Goal: Information Seeking & Learning: Learn about a topic

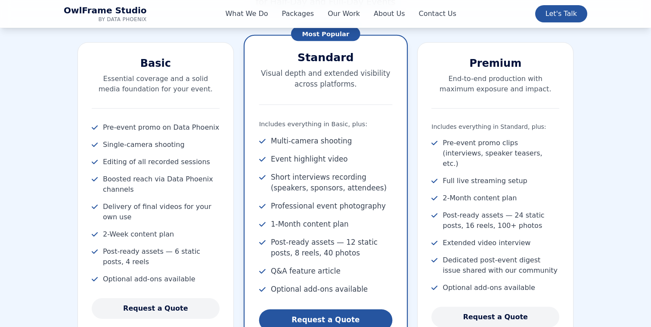
scroll to position [928, 0]
drag, startPoint x: 99, startPoint y: 234, endPoint x: 177, endPoint y: 235, distance: 78.8
click at [177, 235] on li "2-Week content plan" at bounding box center [156, 234] width 128 height 10
click at [141, 258] on span "Post-ready assets — 6 static posts, 4 reels" at bounding box center [161, 256] width 117 height 21
drag, startPoint x: 168, startPoint y: 251, endPoint x: 189, endPoint y: 259, distance: 22.5
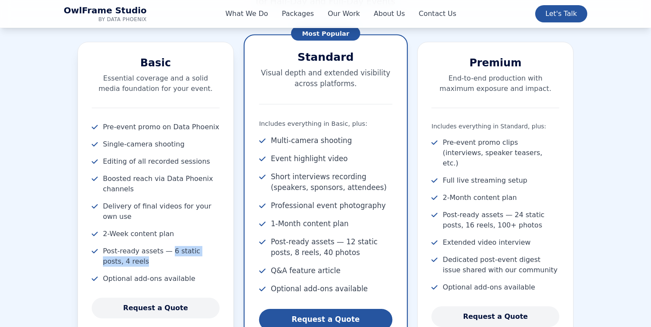
click at [189, 259] on span "Post-ready assets — 6 static posts, 4 reels" at bounding box center [161, 256] width 117 height 21
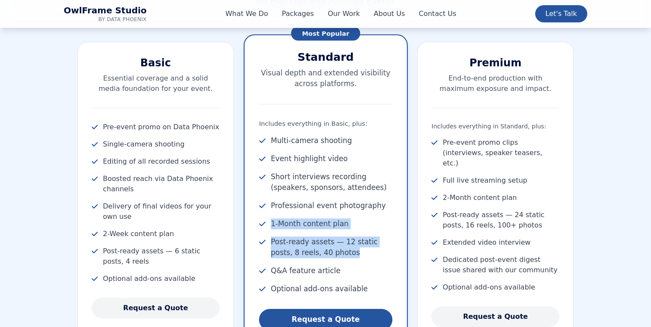
drag, startPoint x: 267, startPoint y: 224, endPoint x: 344, endPoint y: 252, distance: 81.8
click at [344, 252] on ul "Multi-camera shooting Event highlight video Short interviews recording (speaker…" at bounding box center [325, 214] width 133 height 159
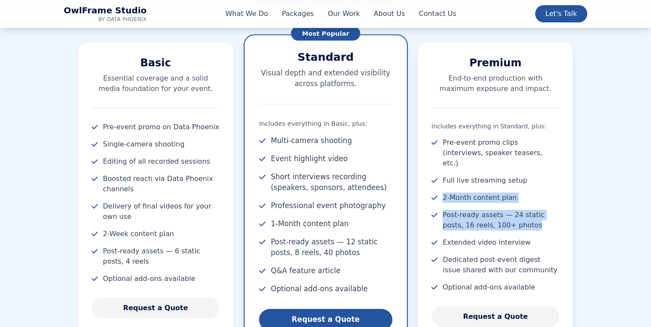
drag, startPoint x: 444, startPoint y: 188, endPoint x: 517, endPoint y: 217, distance: 79.1
click at [517, 217] on ul "Pre-event promo clips (interviews, speaker teasers, etc.) Full live streaming s…" at bounding box center [496, 214] width 128 height 155
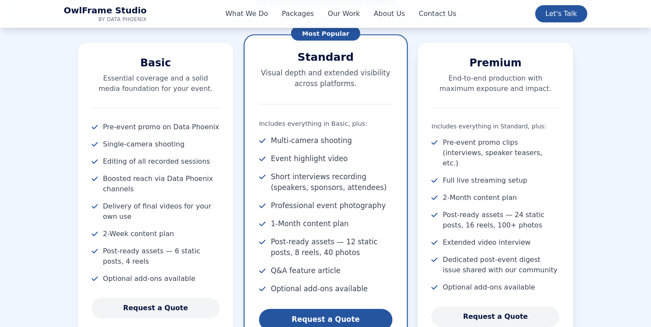
click at [504, 255] on span "Dedicated post-event digest issue shared with our community" at bounding box center [501, 265] width 117 height 21
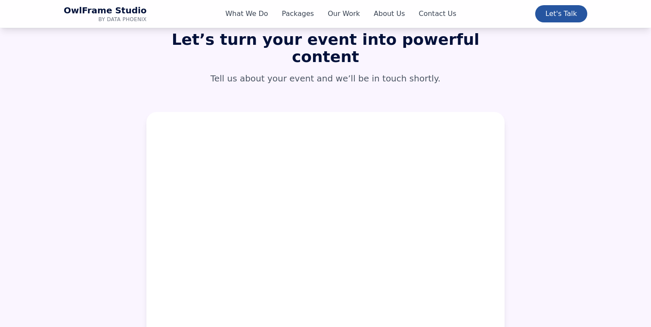
scroll to position [3875, 0]
